Goal: Task Accomplishment & Management: Check status

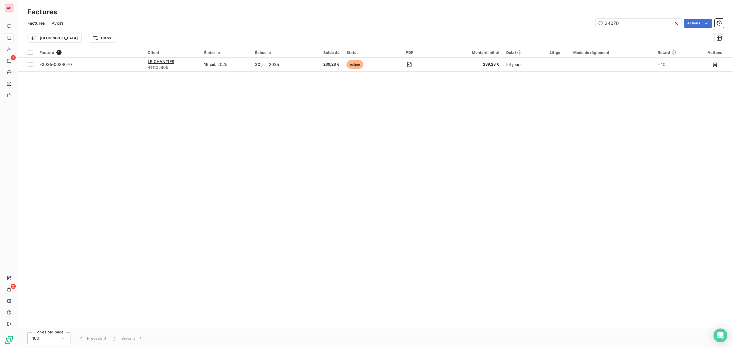
click at [675, 22] on icon at bounding box center [676, 23] width 3 height 3
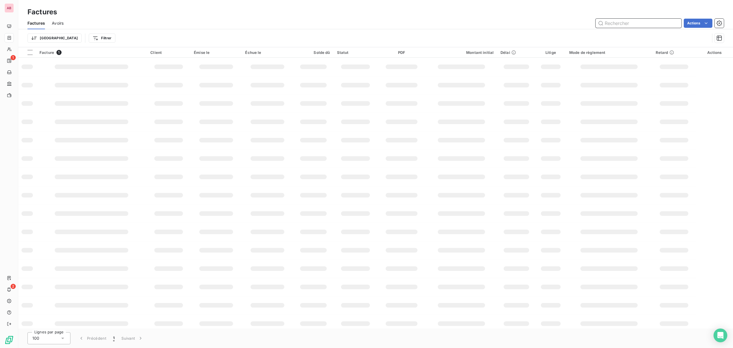
click at [654, 22] on input "text" at bounding box center [639, 23] width 86 height 9
paste input "34075"
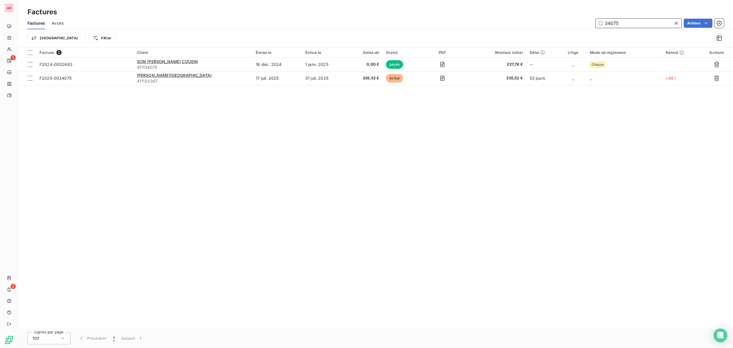
type input "34075"
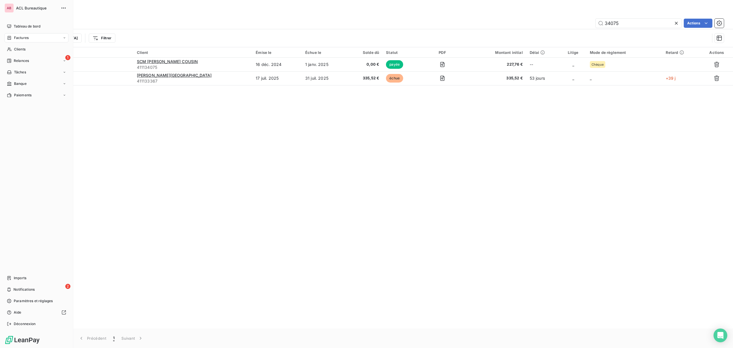
click at [16, 24] on span "Tableau de bord" at bounding box center [27, 26] width 27 height 5
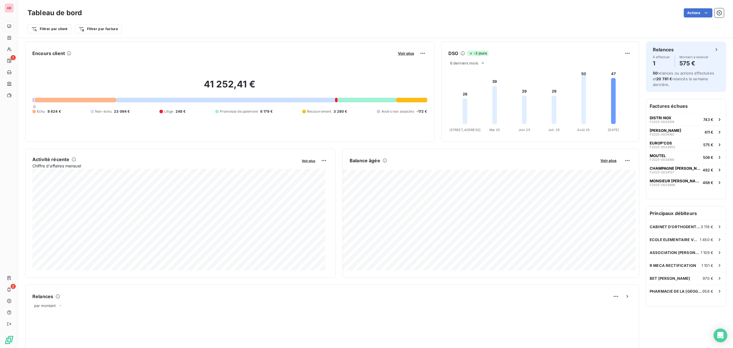
scroll to position [210, 0]
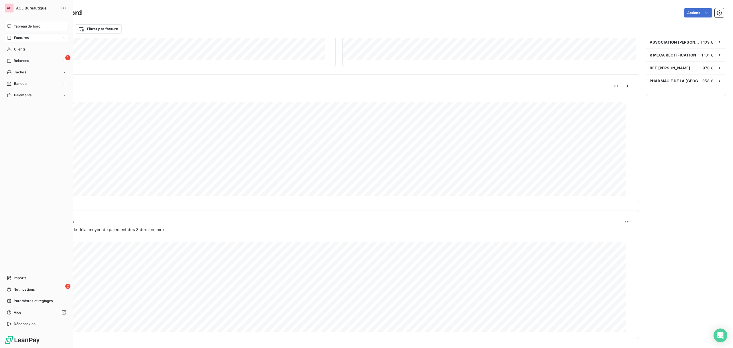
click at [17, 37] on span "Factures" at bounding box center [21, 37] width 15 height 5
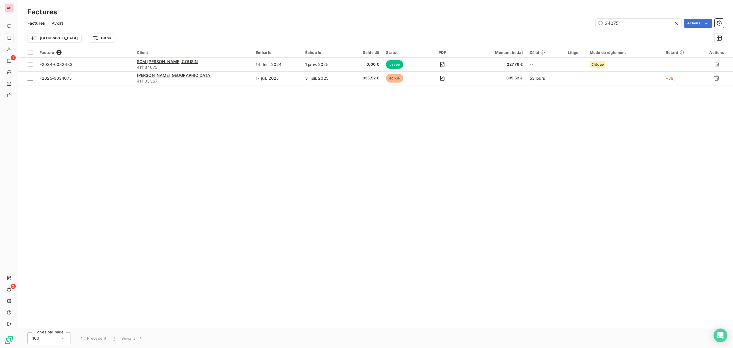
click at [674, 21] on icon at bounding box center [677, 23] width 6 height 6
click at [660, 23] on input "text" at bounding box center [639, 23] width 86 height 9
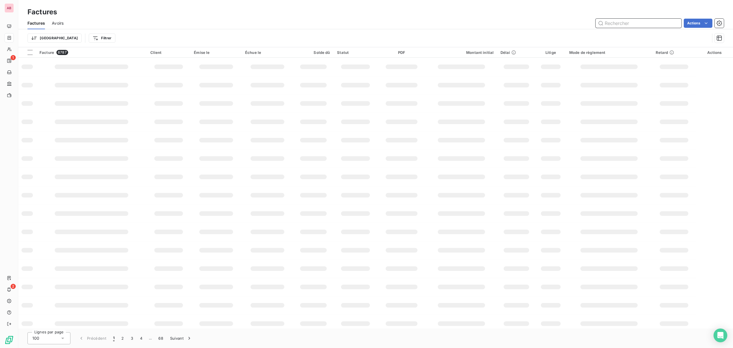
paste input "34079"
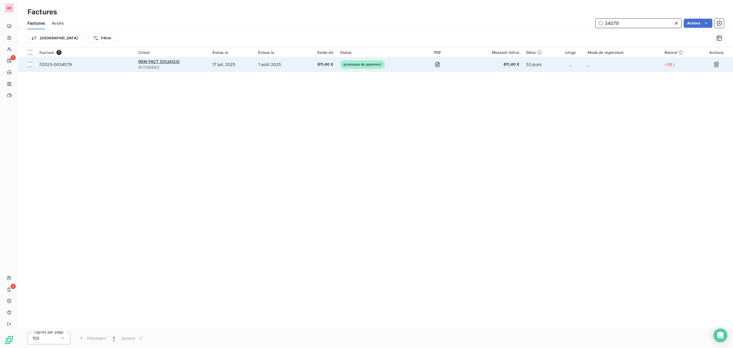
type input "34079"
click at [305, 65] on span "611,40 €" at bounding box center [318, 65] width 29 height 6
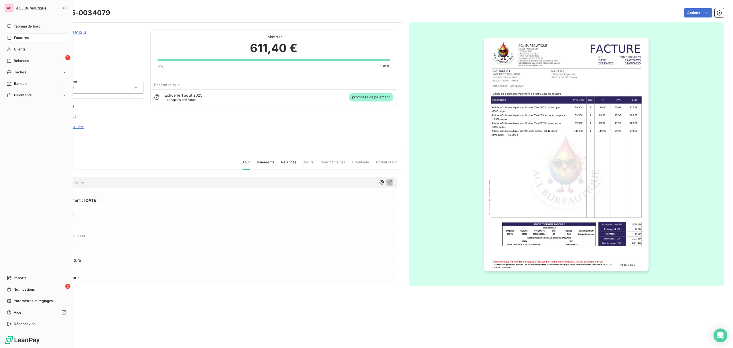
click at [10, 33] on div "Factures" at bounding box center [37, 37] width 64 height 9
click at [14, 53] on div "Factures" at bounding box center [39, 49] width 57 height 9
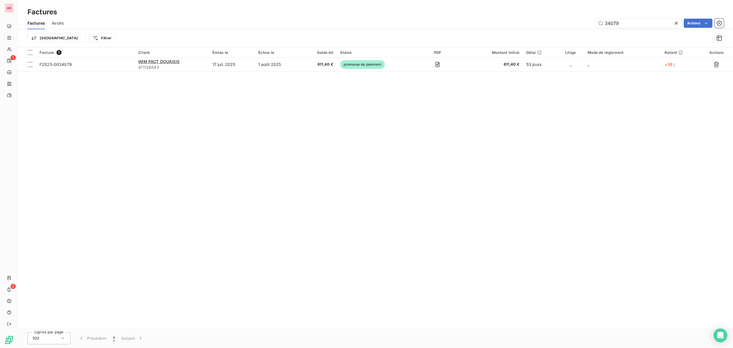
click at [677, 21] on icon at bounding box center [677, 23] width 6 height 6
click at [654, 22] on input "text" at bounding box center [639, 23] width 86 height 9
paste input "034103"
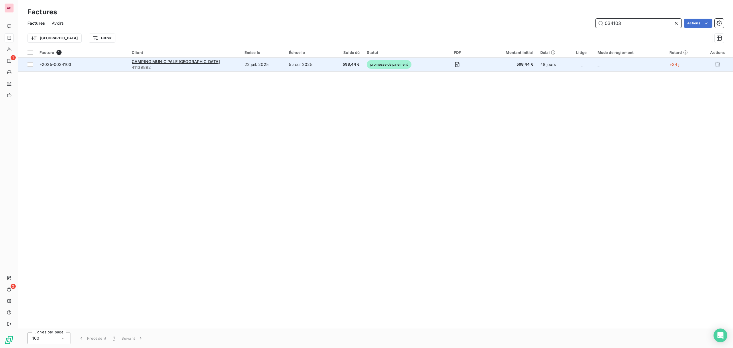
type input "034103"
click at [303, 64] on td "5 août 2025" at bounding box center [308, 65] width 44 height 14
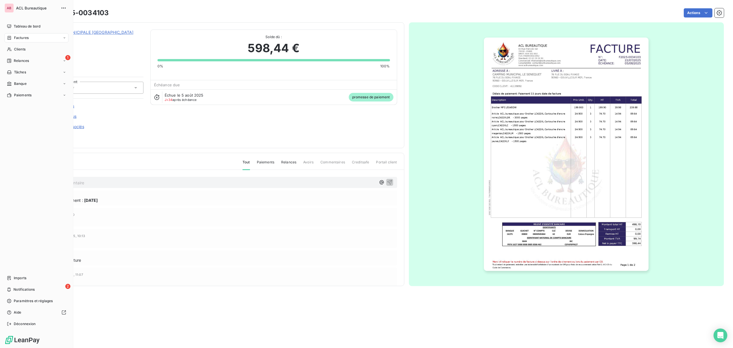
click at [9, 34] on div "Factures" at bounding box center [37, 37] width 64 height 9
click at [21, 50] on span "Factures" at bounding box center [21, 49] width 15 height 5
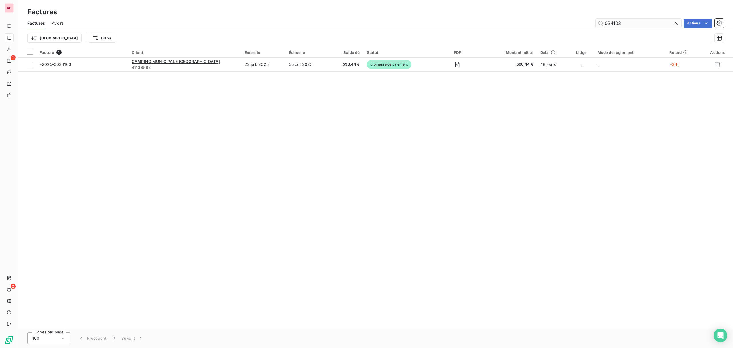
drag, startPoint x: 676, startPoint y: 22, endPoint x: 672, endPoint y: 22, distance: 3.7
click at [676, 22] on icon at bounding box center [677, 23] width 6 height 6
click at [658, 24] on input "text" at bounding box center [639, 23] width 86 height 9
paste input "34111"
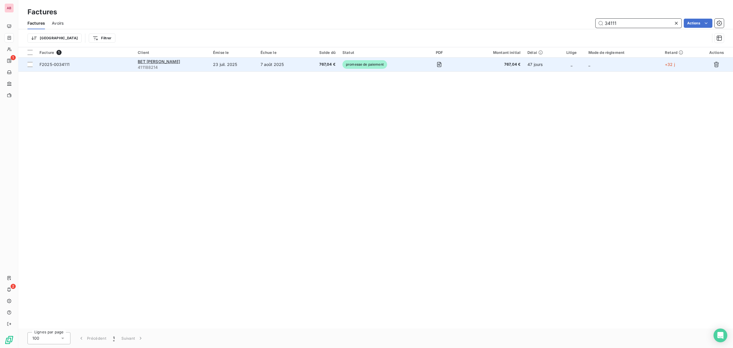
type input "34111"
click at [273, 67] on td "7 août 2025" at bounding box center [280, 65] width 46 height 14
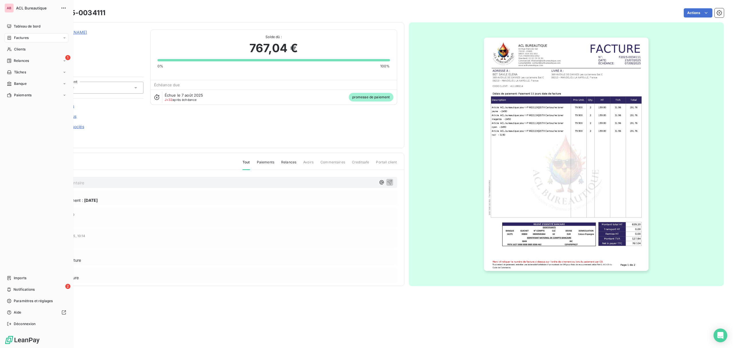
click at [13, 39] on div "Factures" at bounding box center [18, 37] width 22 height 5
click at [15, 54] on nav "Factures Avoirs" at bounding box center [39, 55] width 57 height 21
click at [18, 52] on div "Factures" at bounding box center [39, 49] width 57 height 9
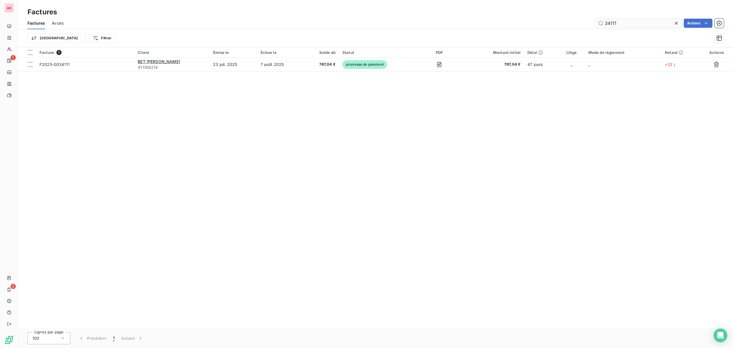
drag, startPoint x: 676, startPoint y: 23, endPoint x: 640, endPoint y: 23, distance: 36.1
click at [674, 23] on icon at bounding box center [677, 23] width 6 height 6
paste input "34118"
click at [640, 23] on input "text" at bounding box center [639, 23] width 86 height 9
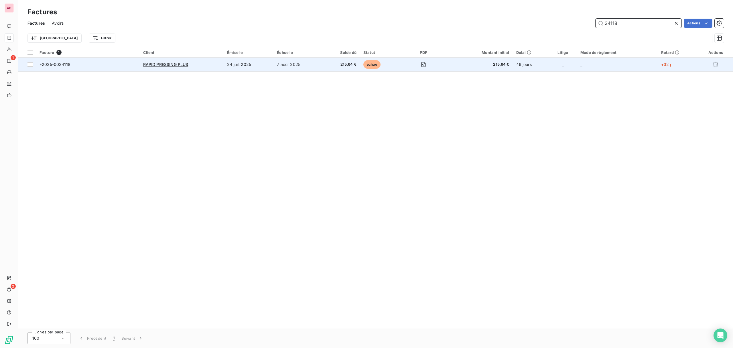
type input "34118"
click at [199, 65] on div "RAPID PRESSING PLUS" at bounding box center [181, 65] width 77 height 6
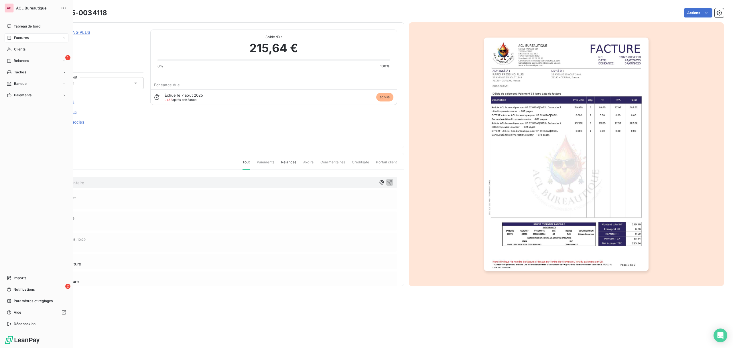
click at [9, 37] on icon at bounding box center [9, 38] width 5 height 5
click at [11, 37] on icon at bounding box center [9, 38] width 3 height 4
click at [21, 48] on span "Factures" at bounding box center [21, 49] width 15 height 5
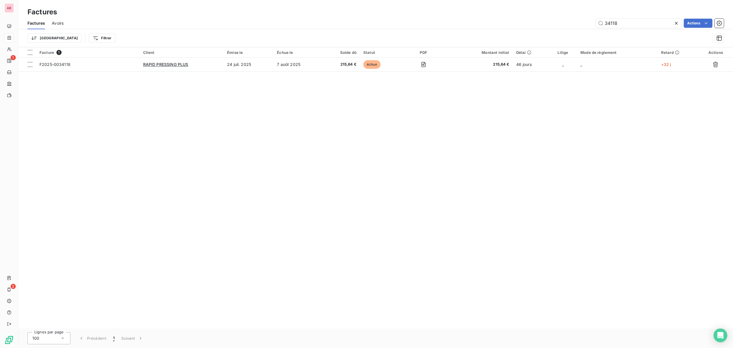
click at [676, 20] on icon at bounding box center [677, 23] width 6 height 6
click at [658, 21] on input "text" at bounding box center [639, 23] width 86 height 9
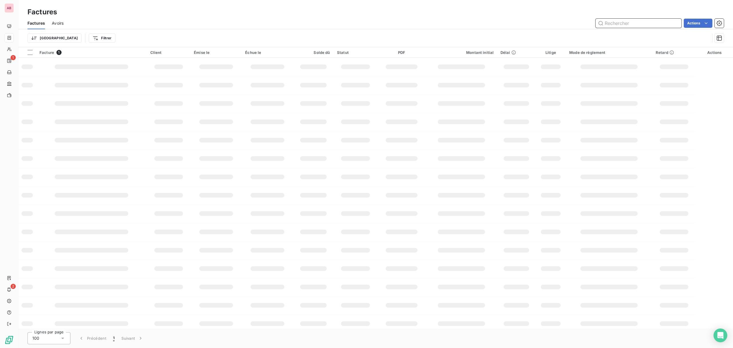
paste input "34121"
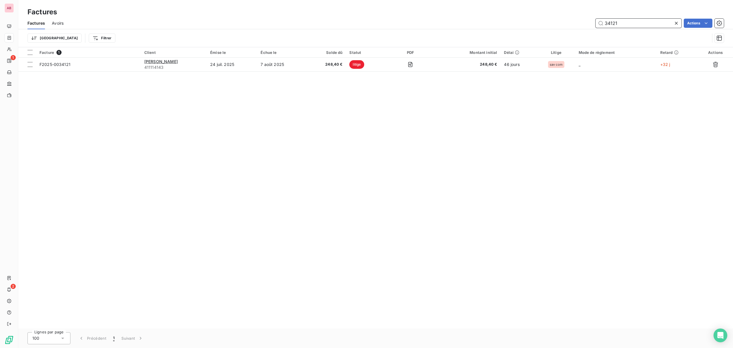
type input "34121"
click at [676, 22] on icon at bounding box center [677, 23] width 6 height 6
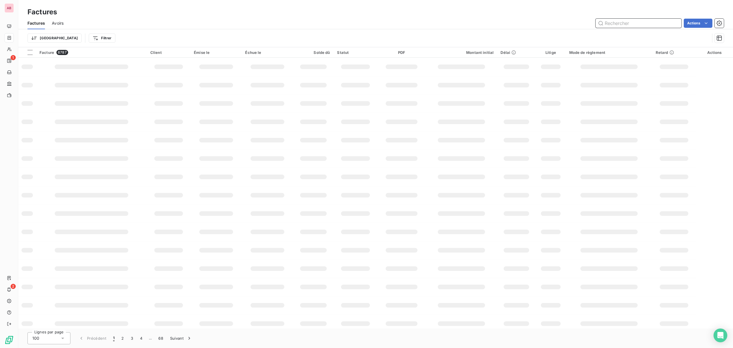
click at [663, 22] on input "text" at bounding box center [639, 23] width 86 height 9
paste input "34122"
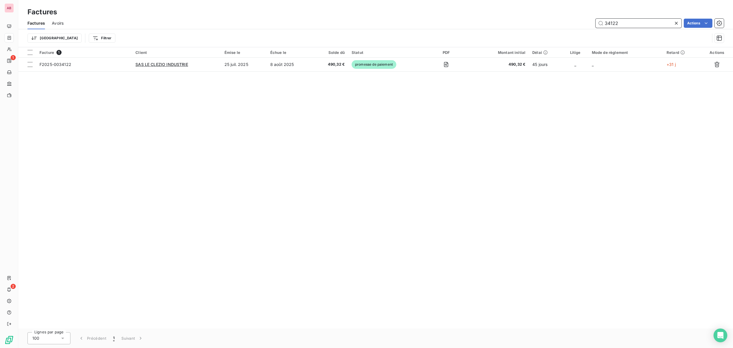
type input "34122"
